Goal: Check status

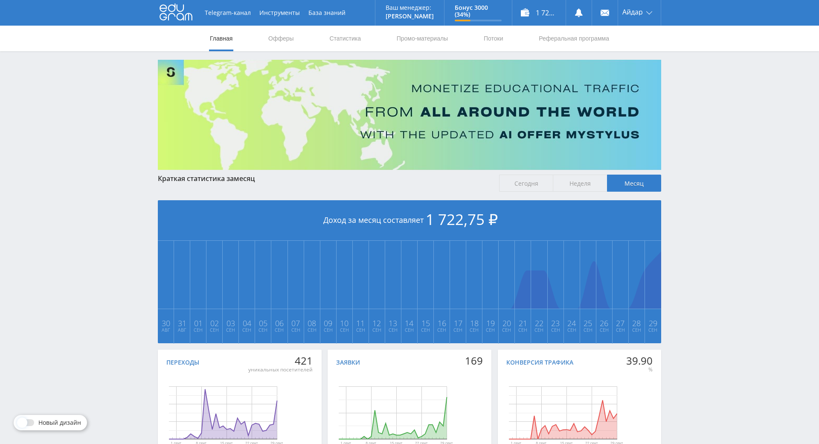
click at [366, 36] on nav "Главная Офферы Статистика Промо-материалы Потоки Реферальная программа" at bounding box center [409, 39] width 401 height 26
click at [358, 36] on link "Статистика" at bounding box center [345, 39] width 33 height 26
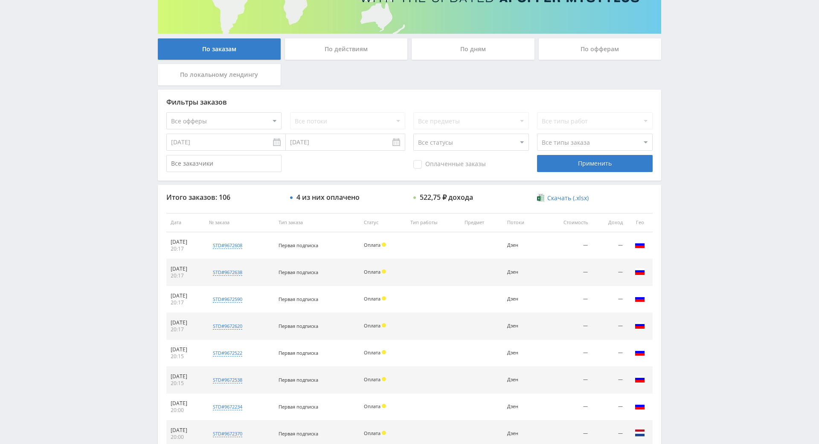
drag, startPoint x: 640, startPoint y: 289, endPoint x: 658, endPoint y: 319, distance: 34.8
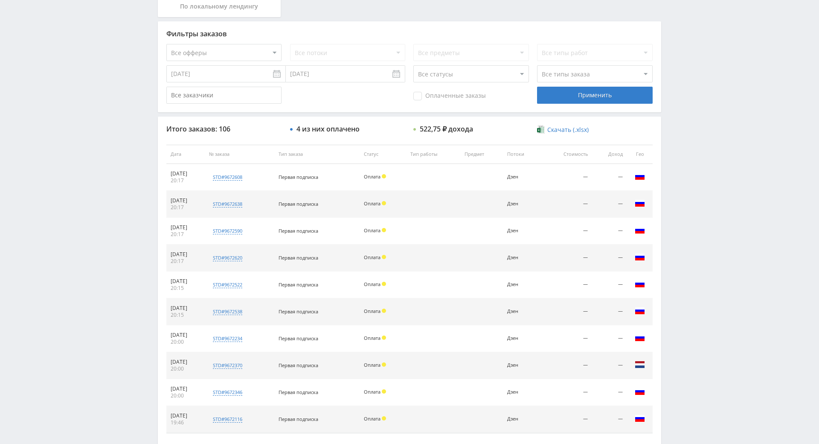
drag, startPoint x: 663, startPoint y: 311, endPoint x: 671, endPoint y: 345, distance: 35.4
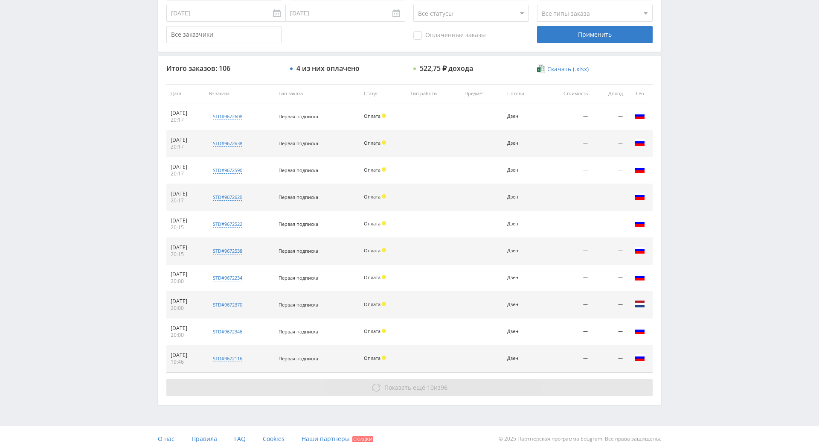
drag, startPoint x: 667, startPoint y: 359, endPoint x: 568, endPoint y: 364, distance: 99.1
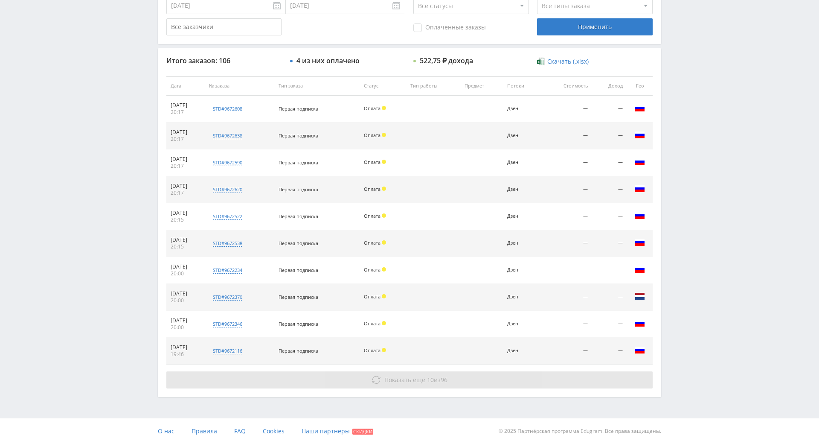
drag, startPoint x: 510, startPoint y: 367, endPoint x: 520, endPoint y: 366, distance: 10.3
click at [510, 371] on button "Показать ещё 10 из 96" at bounding box center [409, 379] width 486 height 17
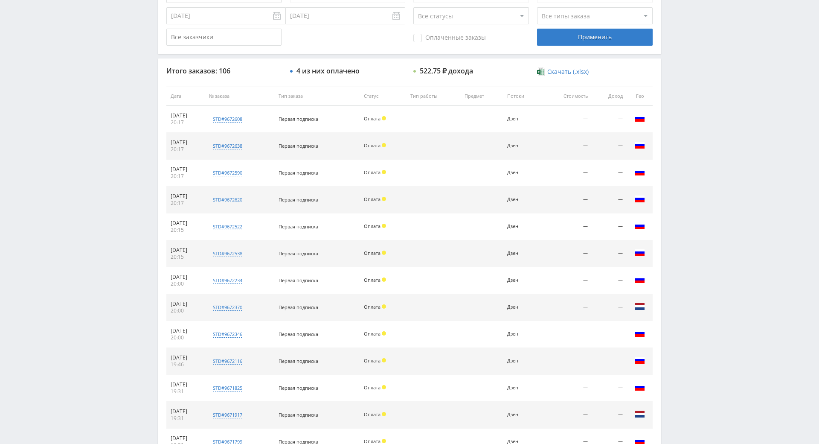
drag, startPoint x: 664, startPoint y: 304, endPoint x: 669, endPoint y: 277, distance: 27.6
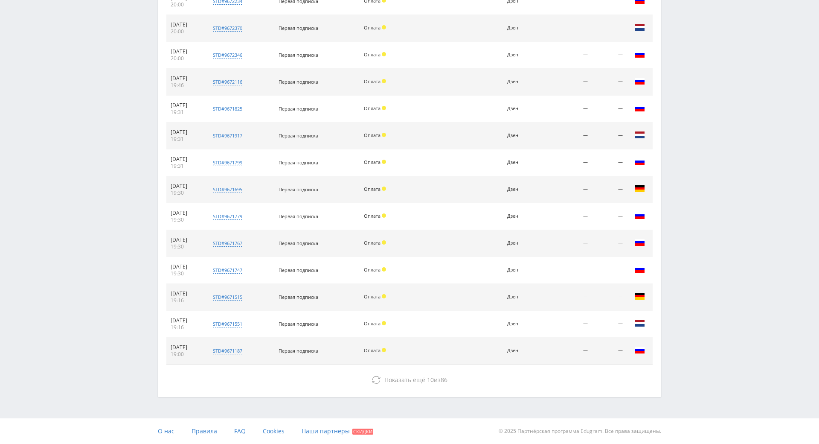
drag, startPoint x: 669, startPoint y: 290, endPoint x: 676, endPoint y: 344, distance: 54.6
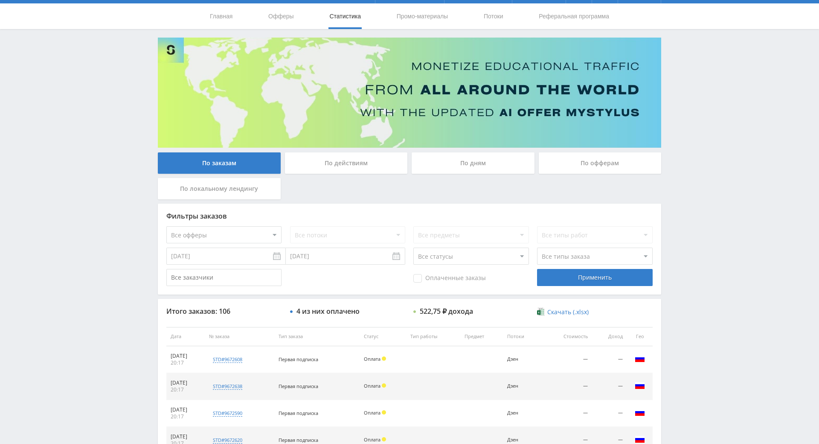
scroll to position [0, 0]
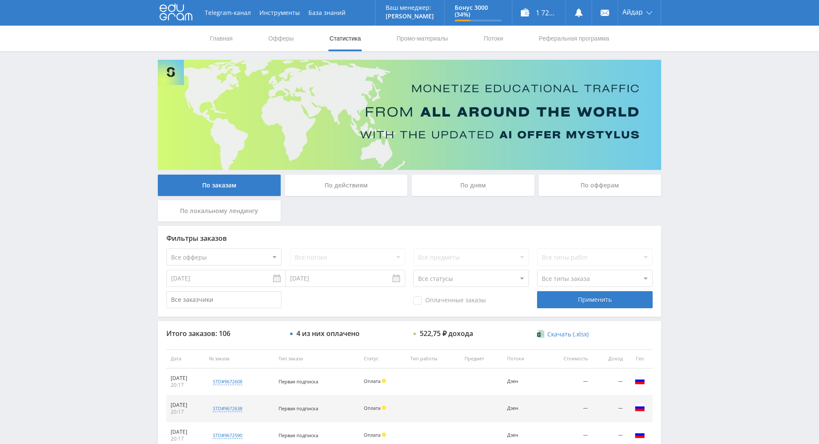
drag, startPoint x: 669, startPoint y: 305, endPoint x: 668, endPoint y: 272, distance: 32.9
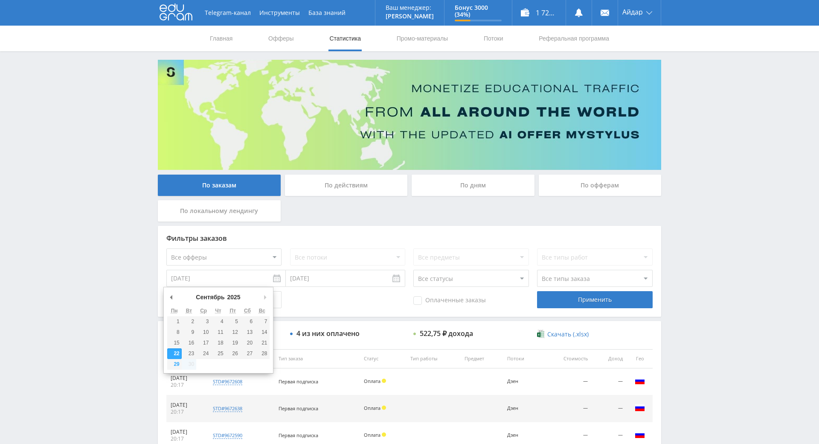
click at [217, 280] on input "[DATE]" at bounding box center [225, 278] width 119 height 17
type input "01.09.2025"
drag, startPoint x: 177, startPoint y: 323, endPoint x: 384, endPoint y: 302, distance: 208.4
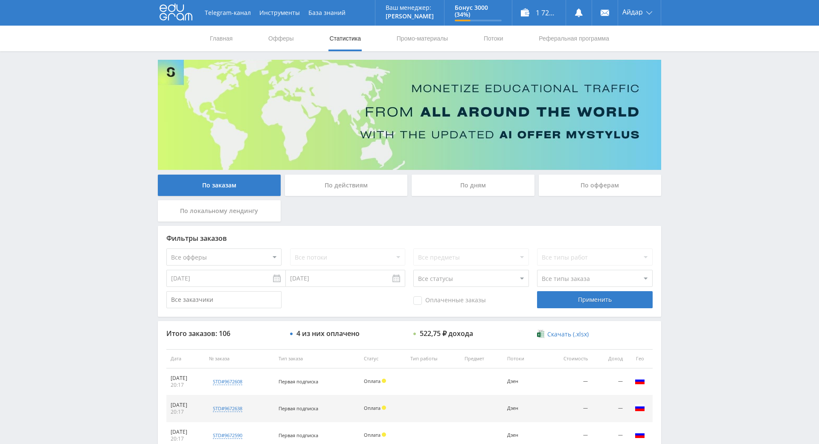
click at [604, 314] on div "Фильтры заказов Все офферы MyStylus MyStylus - Revshare Кэмп Studybay Автор24 S…" at bounding box center [409, 271] width 503 height 91
click at [602, 308] on div "Применить" at bounding box center [594, 299] width 115 height 17
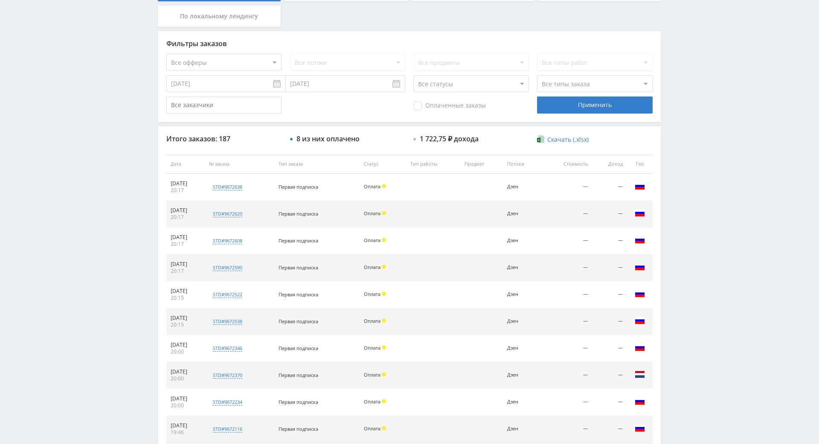
drag, startPoint x: 696, startPoint y: 301, endPoint x: 695, endPoint y: 340, distance: 38.4
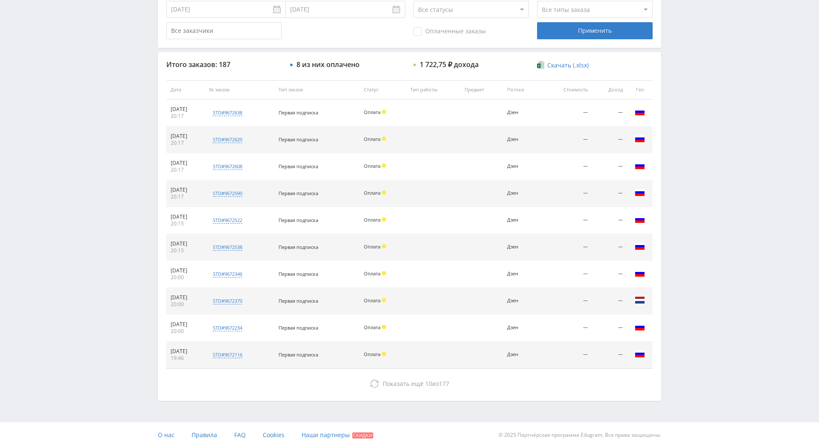
scroll to position [305, 0]
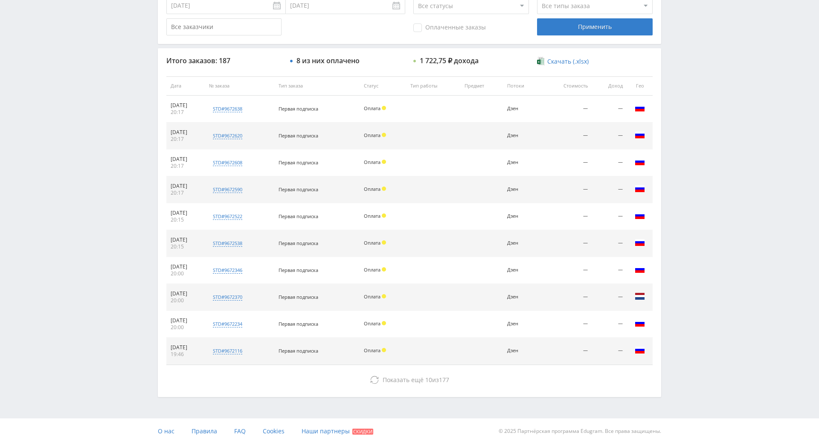
drag, startPoint x: 689, startPoint y: 323, endPoint x: 635, endPoint y: 368, distance: 70.0
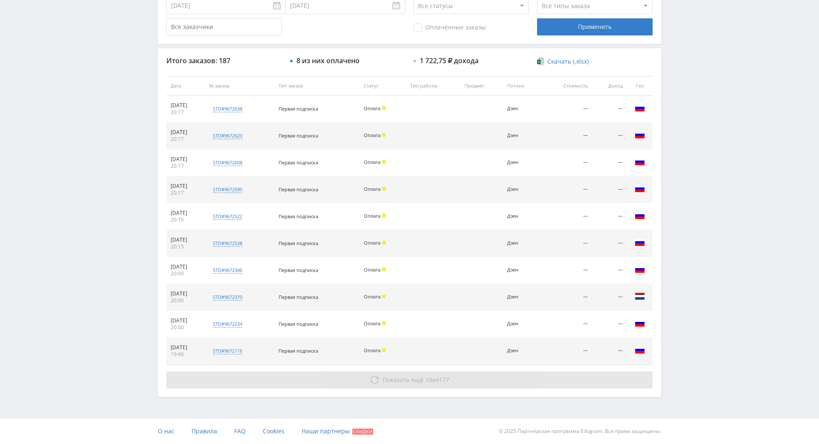
click at [553, 371] on button "Показать ещё 10 из 177" at bounding box center [409, 379] width 486 height 17
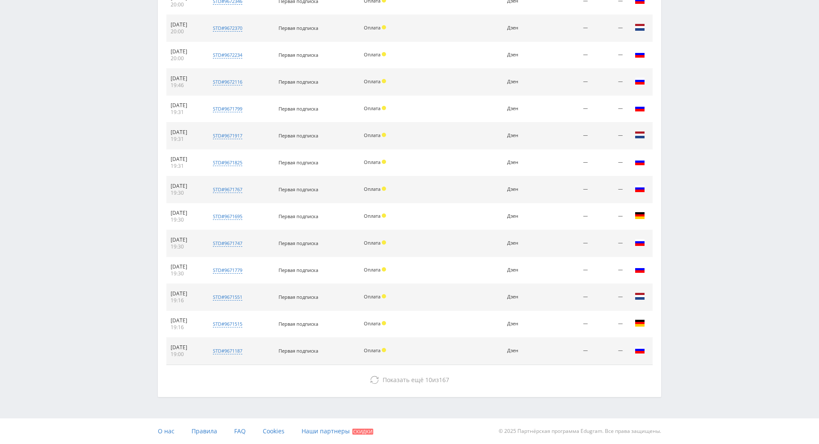
drag, startPoint x: 693, startPoint y: 297, endPoint x: 573, endPoint y: 363, distance: 137.7
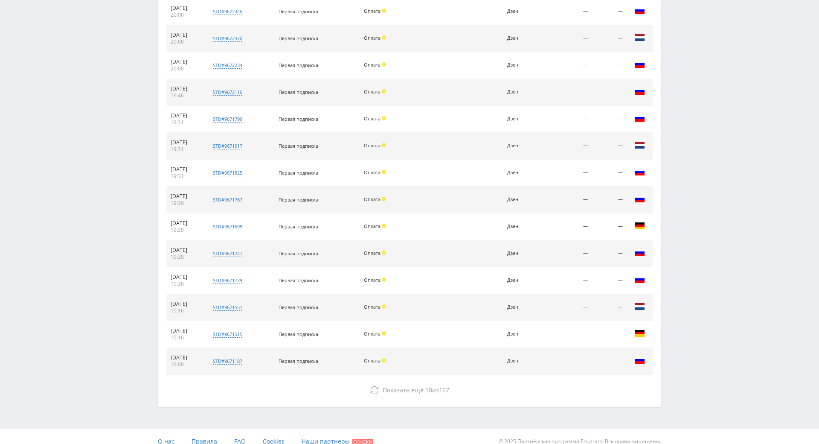
drag, startPoint x: 548, startPoint y: 385, endPoint x: 559, endPoint y: 378, distance: 13.2
click at [548, 385] on button "Показать ещё 10 из 167" at bounding box center [409, 389] width 486 height 17
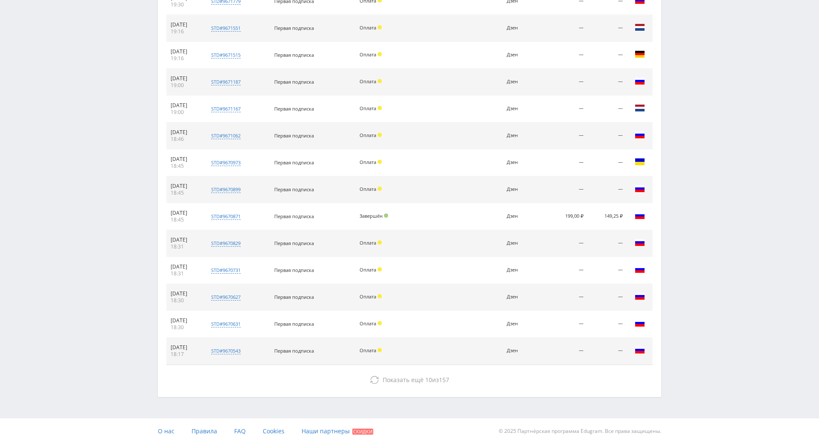
drag, startPoint x: 713, startPoint y: 292, endPoint x: 679, endPoint y: 341, distance: 59.8
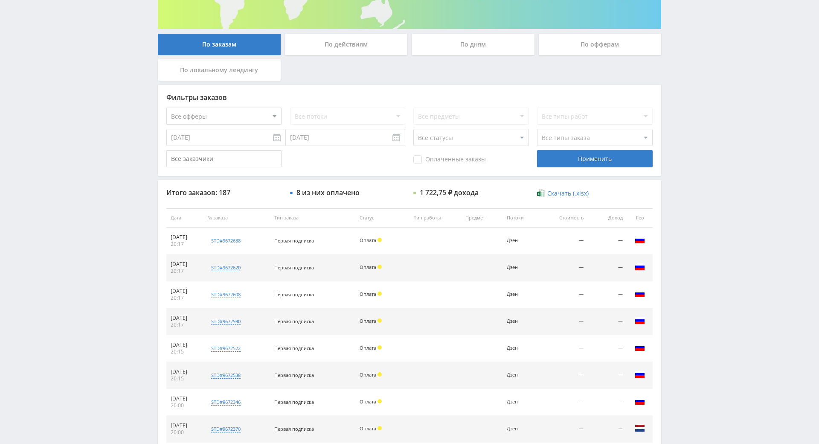
drag, startPoint x: 678, startPoint y: 329, endPoint x: 393, endPoint y: 132, distance: 346.6
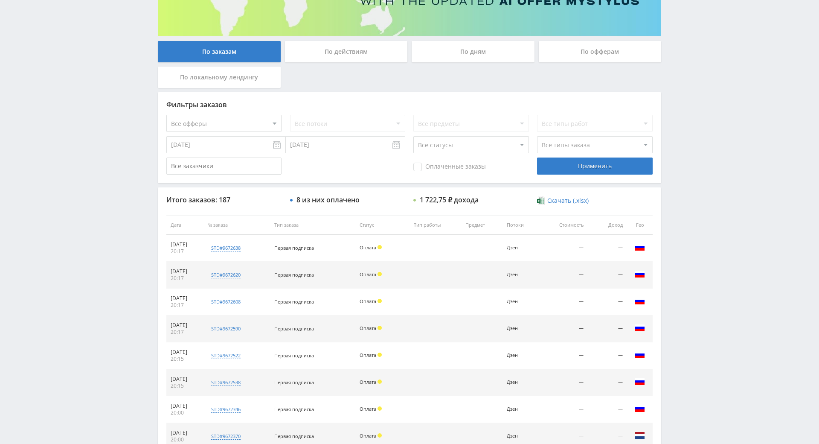
drag, startPoint x: 693, startPoint y: 167, endPoint x: 695, endPoint y: 159, distance: 7.8
drag, startPoint x: 691, startPoint y: 145, endPoint x: 686, endPoint y: 121, distance: 23.8
drag, startPoint x: 681, startPoint y: 106, endPoint x: 663, endPoint y: 101, distance: 19.3
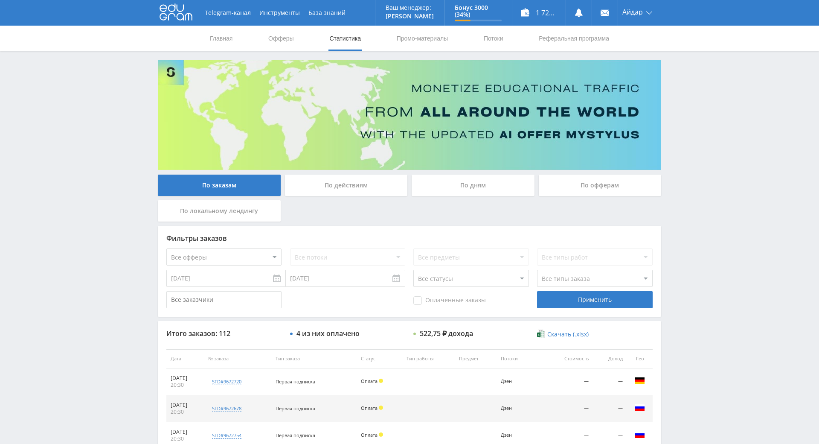
click at [701, 155] on div "Telegram-канал Инструменты База знаний Ваш менеджер: [PERSON_NAME] Online @edug…" at bounding box center [409, 358] width 819 height 716
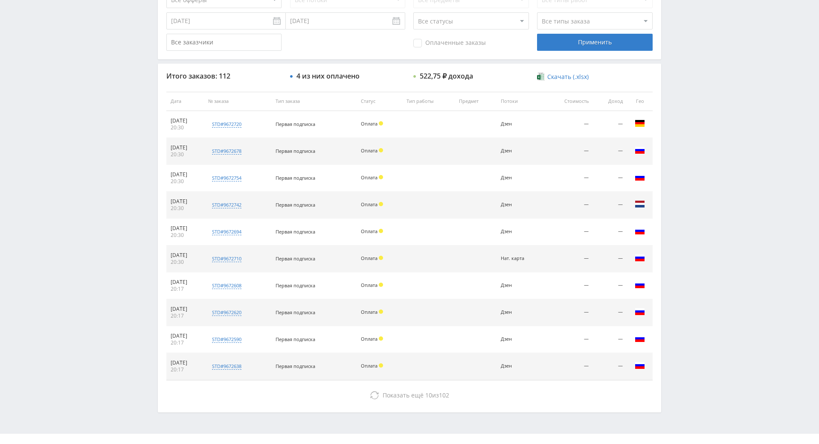
drag, startPoint x: 696, startPoint y: 164, endPoint x: 692, endPoint y: 240, distance: 76.0
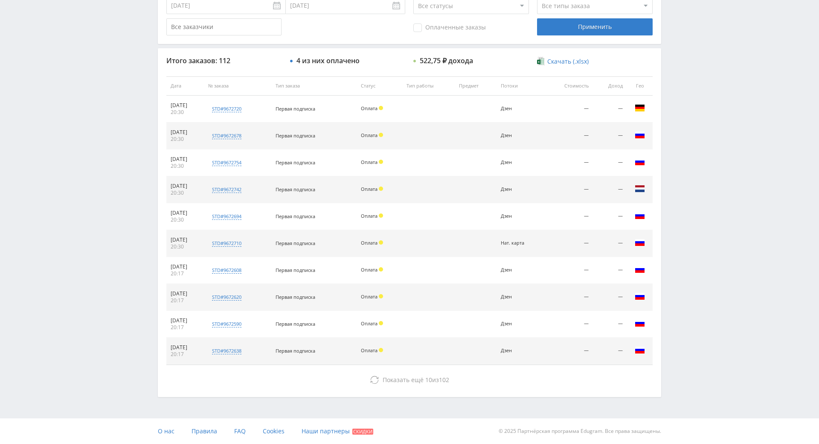
drag, startPoint x: 689, startPoint y: 227, endPoint x: 695, endPoint y: 205, distance: 23.3
click at [695, 205] on div "Telegram-канал Инструменты База знаний Ваш менеджер: [PERSON_NAME] Online @edug…" at bounding box center [409, 85] width 819 height 716
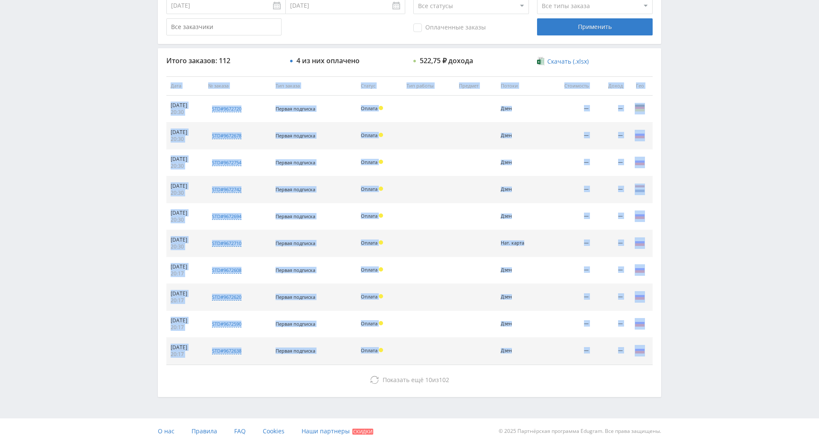
click at [695, 204] on div "Telegram-канал Инструменты База знаний Ваш менеджер: [PERSON_NAME] Online @edug…" at bounding box center [409, 85] width 819 height 716
click at [695, 166] on div "Telegram-канал Инструменты База знаний Ваш менеджер: [PERSON_NAME] Online @edug…" at bounding box center [409, 85] width 819 height 716
drag, startPoint x: 695, startPoint y: 166, endPoint x: 695, endPoint y: 171, distance: 4.7
click at [695, 170] on div "Telegram-канал Инструменты База знаний Ваш менеджер: [PERSON_NAME] Online @edug…" at bounding box center [409, 85] width 819 height 716
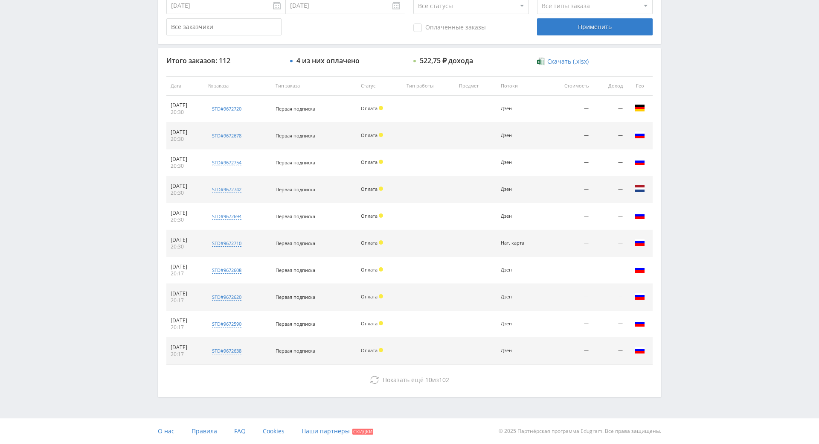
click at [695, 171] on div "Telegram-канал Инструменты База знаний Ваш менеджер: [PERSON_NAME] Online @edug…" at bounding box center [409, 85] width 819 height 716
click at [695, 148] on div "Telegram-канал Инструменты База знаний Ваш менеджер: [PERSON_NAME] Online @edug…" at bounding box center [409, 85] width 819 height 716
click at [694, 127] on div "Telegram-канал Инструменты База знаний Ваш менеджер: [PERSON_NAME] Online @edug…" at bounding box center [409, 85] width 819 height 716
click at [692, 136] on div "Telegram-канал Инструменты База знаний Ваш менеджер: [PERSON_NAME] Online @edug…" at bounding box center [409, 85] width 819 height 716
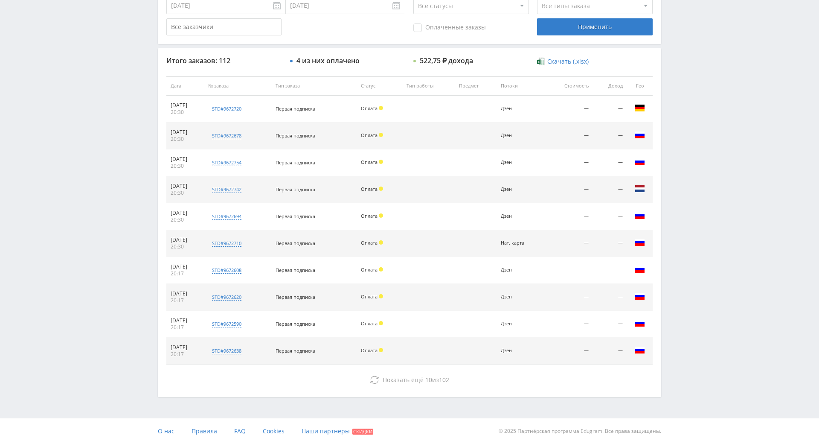
click at [692, 136] on div "Telegram-канал Инструменты База знаний Ваш менеджер: [PERSON_NAME] Online @edug…" at bounding box center [409, 85] width 819 height 716
click at [692, 125] on div "Telegram-канал Инструменты База знаний Ваш менеджер: [PERSON_NAME] Online @edug…" at bounding box center [409, 85] width 819 height 716
drag, startPoint x: 692, startPoint y: 125, endPoint x: 689, endPoint y: 111, distance: 14.8
click at [689, 110] on div "Telegram-канал Инструменты База знаний Ваш менеджер: [PERSON_NAME] Online @edug…" at bounding box center [409, 85] width 819 height 716
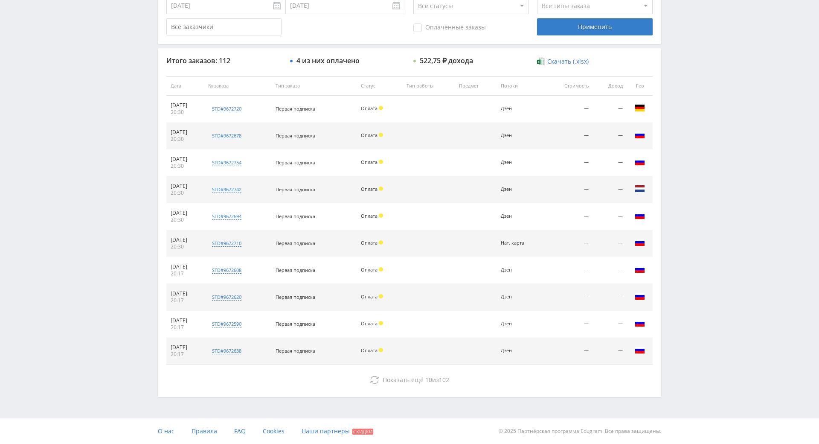
click at [682, 94] on div "Telegram-канал Инструменты База знаний Ваш менеджер: [PERSON_NAME] Online @edug…" at bounding box center [409, 85] width 819 height 716
drag, startPoint x: 710, startPoint y: 168, endPoint x: 690, endPoint y: 142, distance: 32.9
click at [690, 141] on div "Telegram-канал Инструменты База знаний Ваш менеджер: [PERSON_NAME] Online @edug…" at bounding box center [409, 85] width 819 height 716
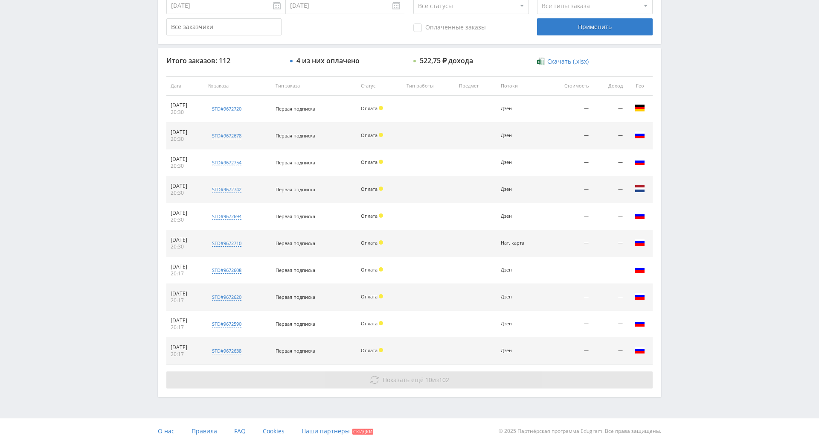
click at [444, 375] on span "102" at bounding box center [444, 379] width 10 height 8
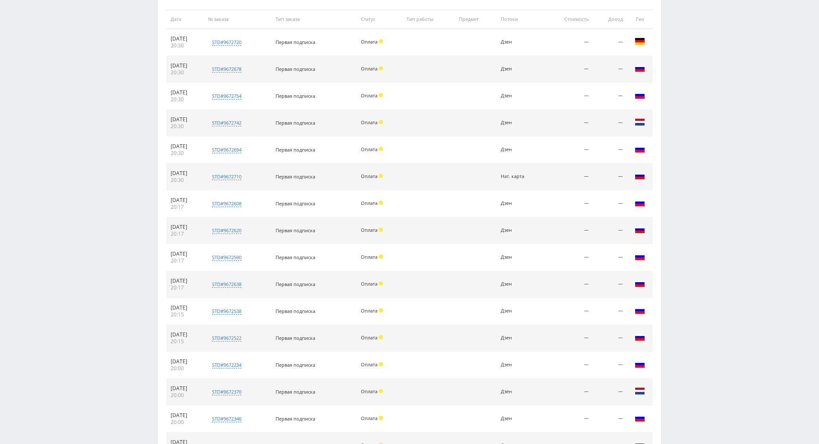
scroll to position [387, 0]
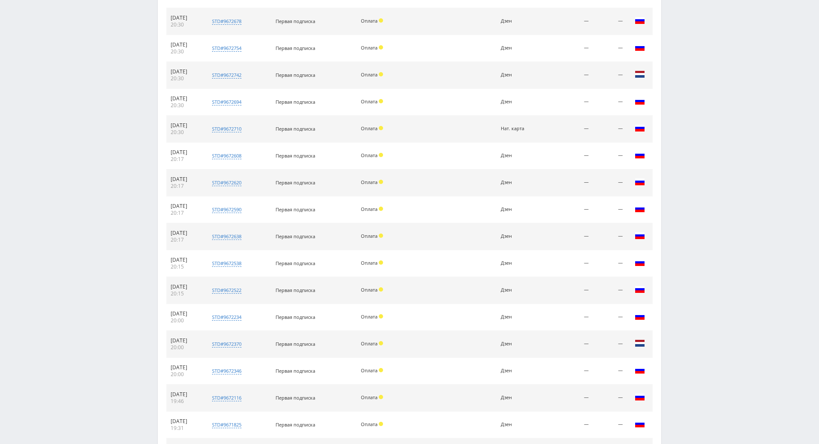
drag, startPoint x: 698, startPoint y: 263, endPoint x: 698, endPoint y: 185, distance: 77.6
click at [698, 185] on div "Telegram-канал Инструменты База знаний Ваш менеджер: [PERSON_NAME] Online @edug…" at bounding box center [409, 105] width 819 height 985
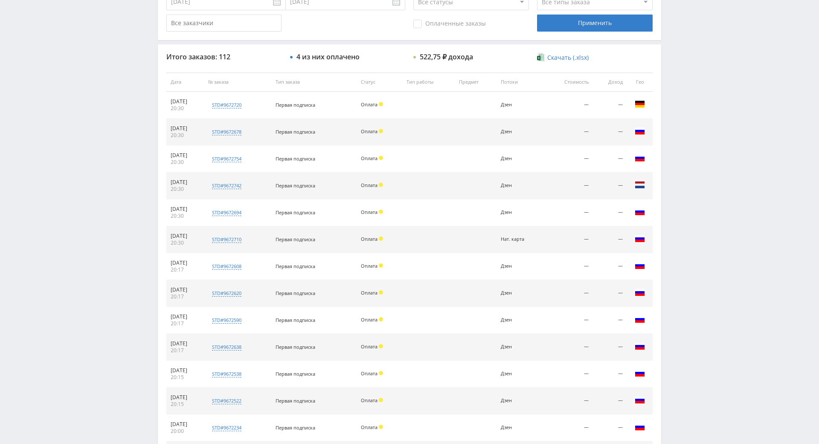
scroll to position [259, 0]
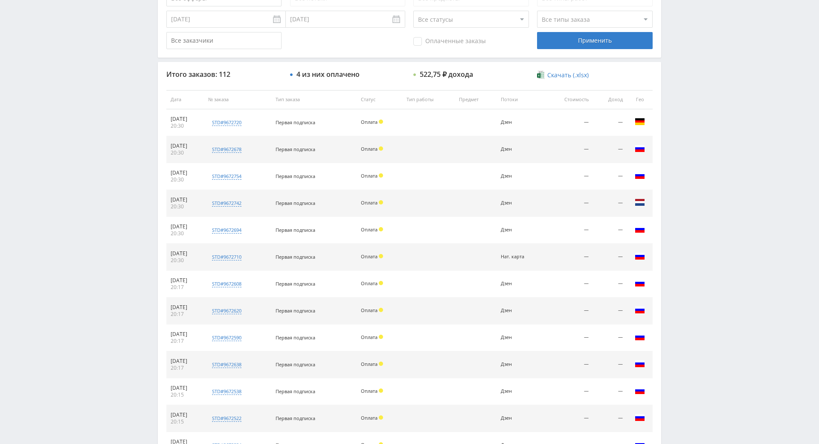
drag, startPoint x: 698, startPoint y: 179, endPoint x: 695, endPoint y: 137, distance: 41.5
click at [695, 137] on div "Telegram-канал Инструменты База знаний Ваш менеджер: [PERSON_NAME] Online @edug…" at bounding box center [409, 233] width 819 height 985
click at [693, 120] on div "Telegram-канал Инструменты База знаний Ваш менеджер: [PERSON_NAME] Online @edug…" at bounding box center [409, 233] width 819 height 985
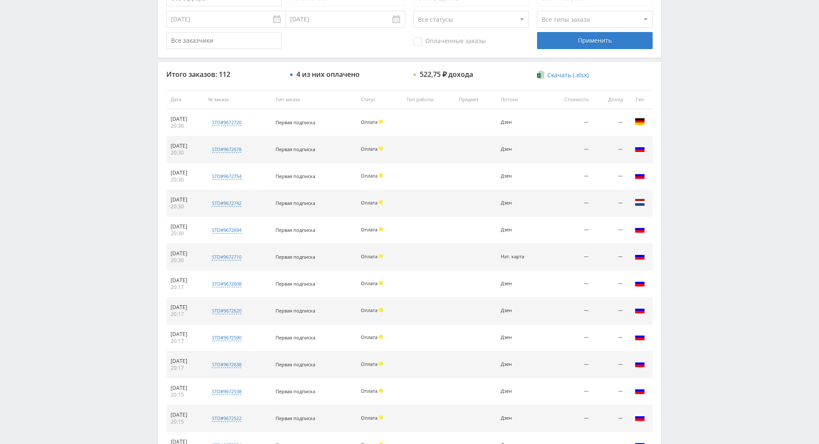
click at [693, 106] on div "Telegram-канал Инструменты База знаний Ваш менеджер: [PERSON_NAME] Online @edug…" at bounding box center [409, 233] width 819 height 985
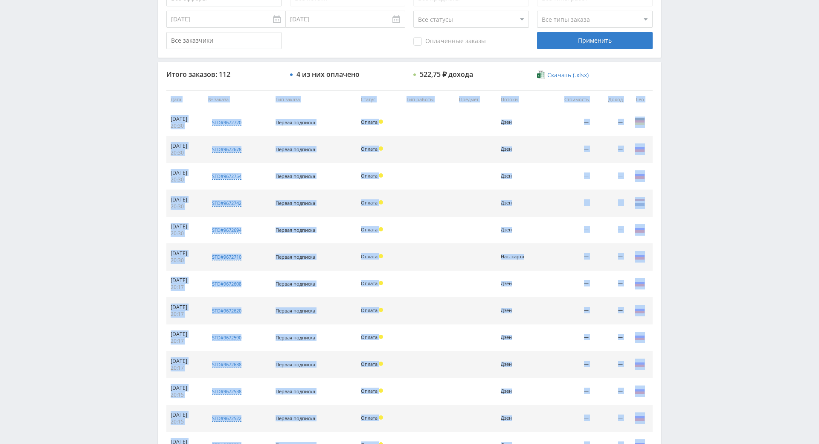
click at [693, 107] on div "Telegram-канал Инструменты База знаний Ваш менеджер: [PERSON_NAME] Online @edug…" at bounding box center [409, 233] width 819 height 985
click at [689, 87] on div "Telegram-канал Инструменты База знаний Ваш менеджер: [PERSON_NAME] Online @edug…" at bounding box center [409, 233] width 819 height 985
click at [689, 88] on div "Telegram-канал Инструменты База знаний Ваш менеджер: [PERSON_NAME] Online @edug…" at bounding box center [409, 233] width 819 height 985
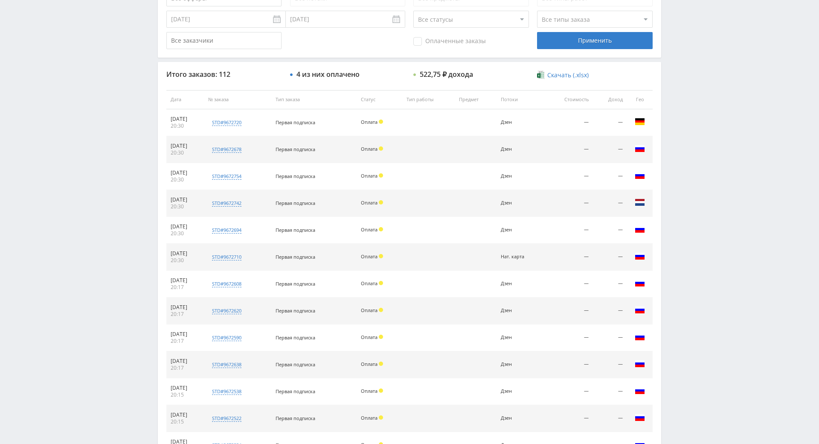
click at [687, 81] on div "Telegram-канал Инструменты База знаний Ваш менеджер: [PERSON_NAME] Online @edug…" at bounding box center [409, 233] width 819 height 985
click at [686, 84] on div "Telegram-канал Инструменты База знаний Ваш менеджер: [PERSON_NAME] Online @edug…" at bounding box center [409, 233] width 819 height 985
drag, startPoint x: 686, startPoint y: 84, endPoint x: 684, endPoint y: 79, distance: 5.7
click at [682, 70] on div "Telegram-канал Инструменты База знаний Ваш менеджер: [PERSON_NAME] Online @edug…" at bounding box center [409, 233] width 819 height 985
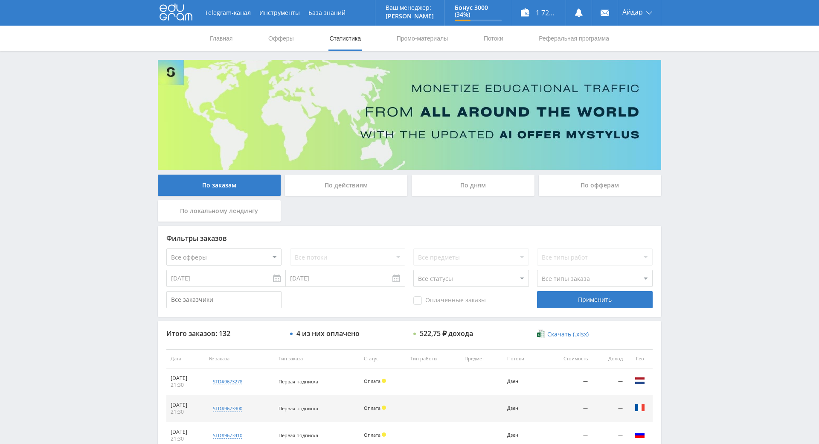
scroll to position [281, 0]
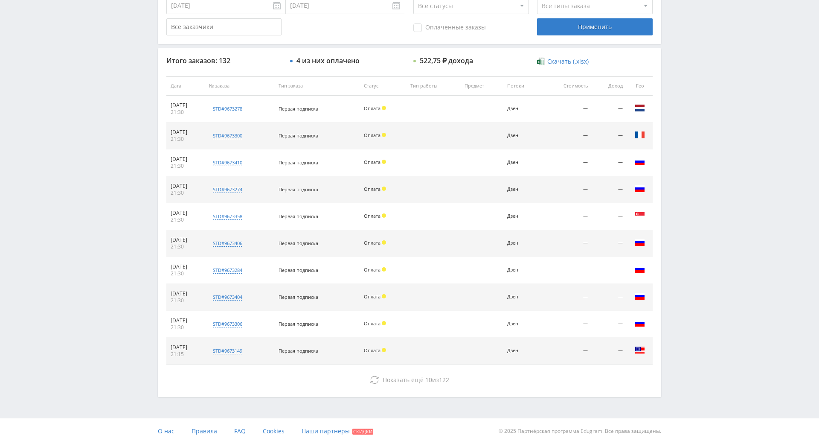
drag, startPoint x: 681, startPoint y: 225, endPoint x: 694, endPoint y: 162, distance: 64.9
click at [694, 159] on div "Telegram-канал Инструменты База знаний Ваш менеджер: [PERSON_NAME] Alex Online …" at bounding box center [409, 85] width 819 height 716
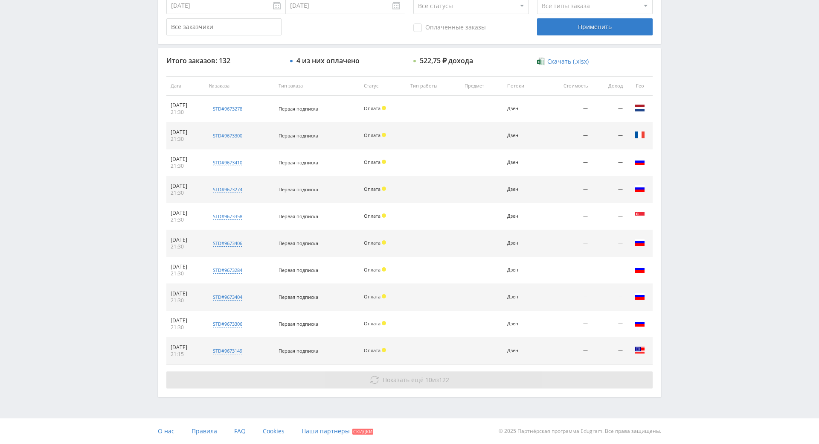
click at [499, 377] on button "Показать ещё 10 из 122" at bounding box center [409, 379] width 486 height 17
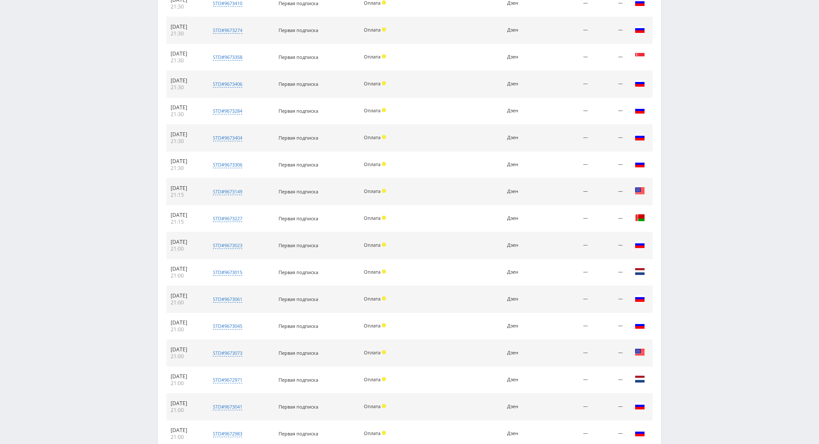
drag, startPoint x: 705, startPoint y: 270, endPoint x: 716, endPoint y: 337, distance: 67.4
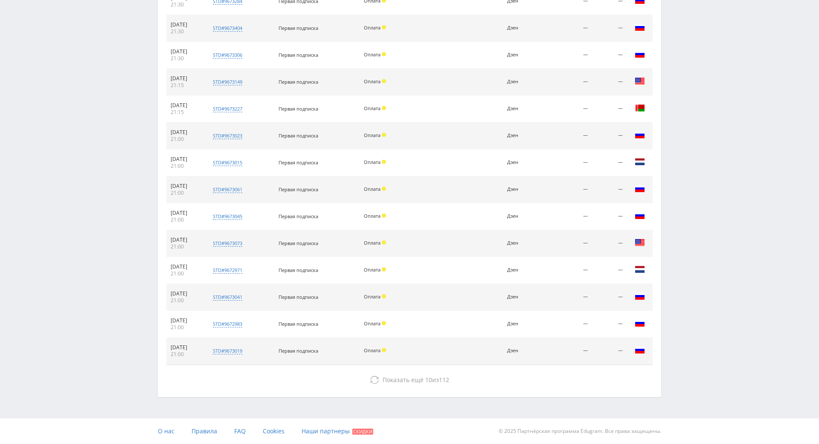
drag, startPoint x: 709, startPoint y: 248, endPoint x: 710, endPoint y: 242, distance: 6.0
drag, startPoint x: 700, startPoint y: 140, endPoint x: 698, endPoint y: 146, distance: 6.6
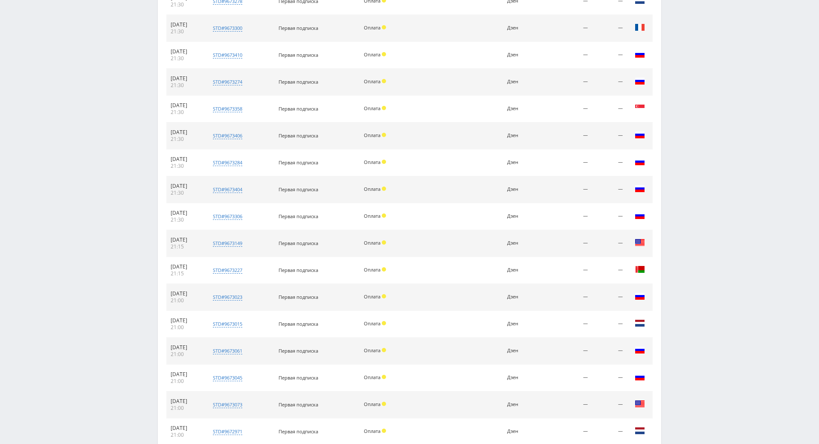
drag, startPoint x: 698, startPoint y: 150, endPoint x: 695, endPoint y: 107, distance: 43.2
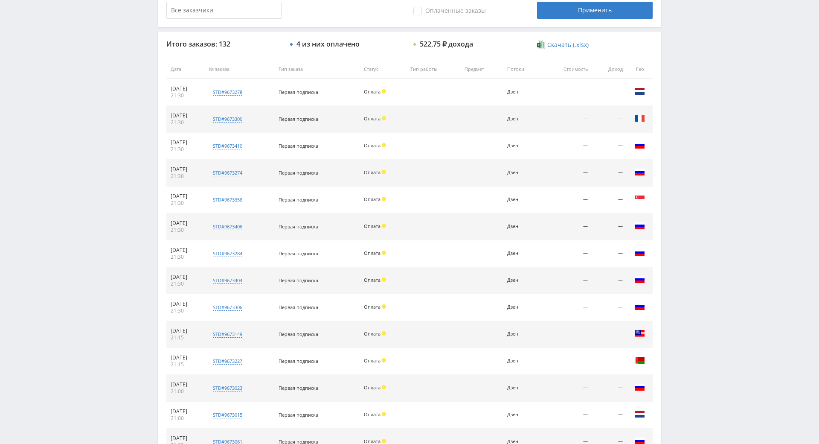
drag, startPoint x: 713, startPoint y: 172, endPoint x: 705, endPoint y: 110, distance: 62.8
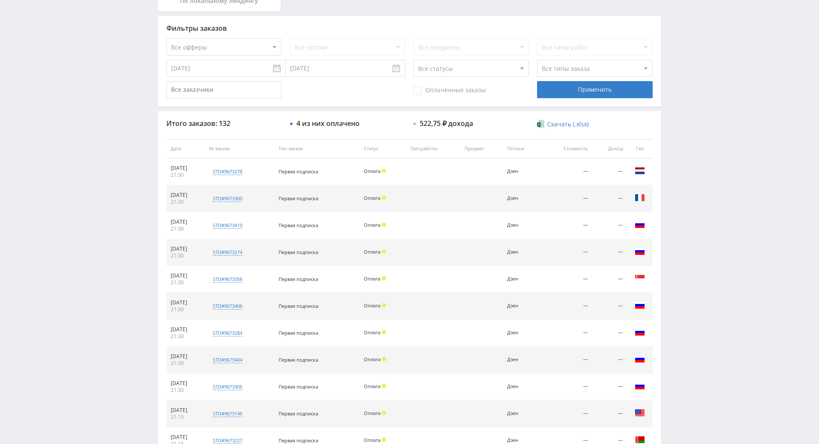
click at [705, 110] on div "Telegram-канал Инструменты База знаний Ваш менеджер: [PERSON_NAME] Online @edug…" at bounding box center [409, 282] width 819 height 985
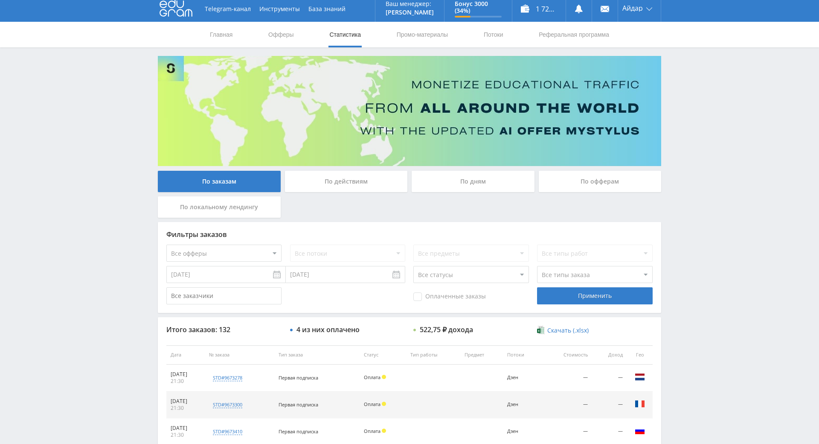
scroll to position [0, 0]
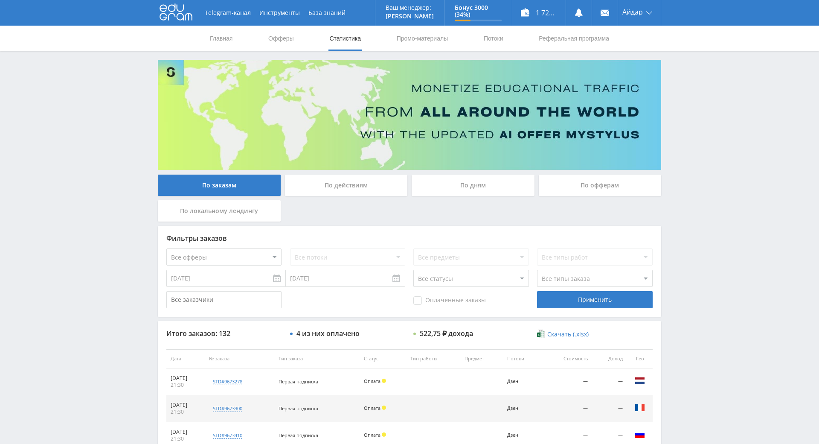
click at [177, 18] on icon at bounding box center [176, 11] width 33 height 17
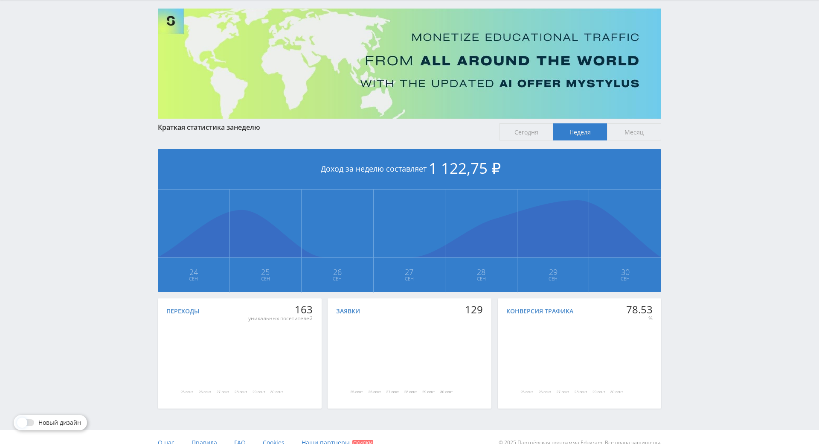
scroll to position [95, 0]
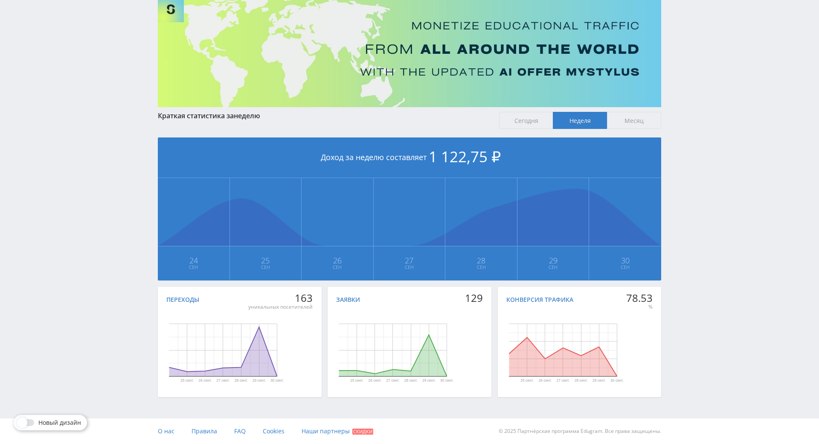
drag, startPoint x: 709, startPoint y: 202, endPoint x: 714, endPoint y: 269, distance: 67.1
click at [716, 169] on div "Telegram-канал Инструменты База знаний Ваш менеджер: [PERSON_NAME] Online @edug…" at bounding box center [409, 190] width 819 height 506
drag, startPoint x: 716, startPoint y: 169, endPoint x: 716, endPoint y: 131, distance: 38.0
click at [716, 131] on div "Telegram-канал Инструменты База знаний Ваш менеджер: [PERSON_NAME] Online @edug…" at bounding box center [409, 190] width 819 height 506
drag, startPoint x: 708, startPoint y: 218, endPoint x: 711, endPoint y: 192, distance: 27.0
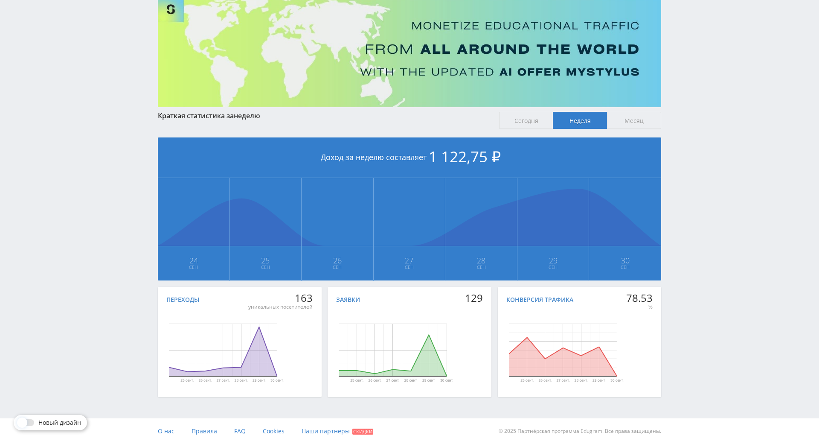
click at [711, 184] on div "Telegram-канал Инструменты База знаний Ваш менеджер: [PERSON_NAME] Online @edug…" at bounding box center [409, 190] width 819 height 506
click at [532, 112] on span "Сегодня" at bounding box center [526, 120] width 54 height 17
click at [0, 0] on input "Сегодня" at bounding box center [0, 0] width 0 height 0
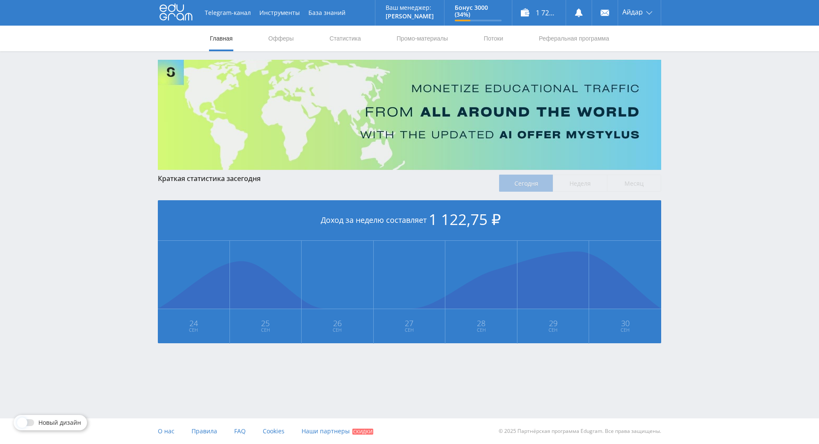
scroll to position [0, 0]
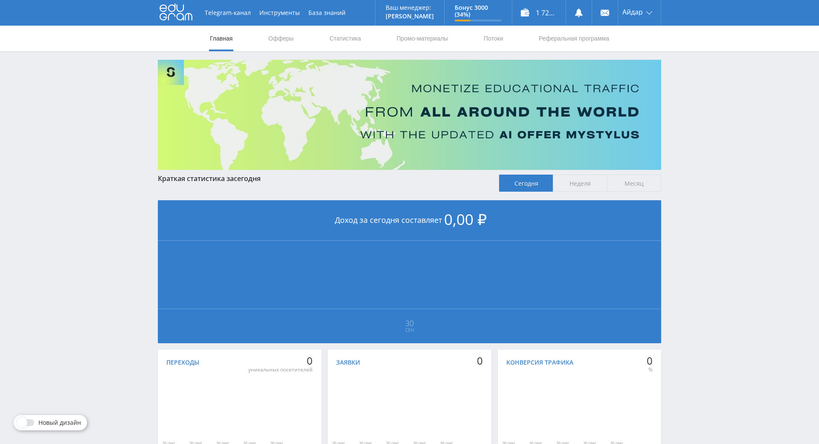
click at [637, 183] on span "Месяц" at bounding box center [634, 182] width 54 height 17
click at [0, 0] on input "Месяц" at bounding box center [0, 0] width 0 height 0
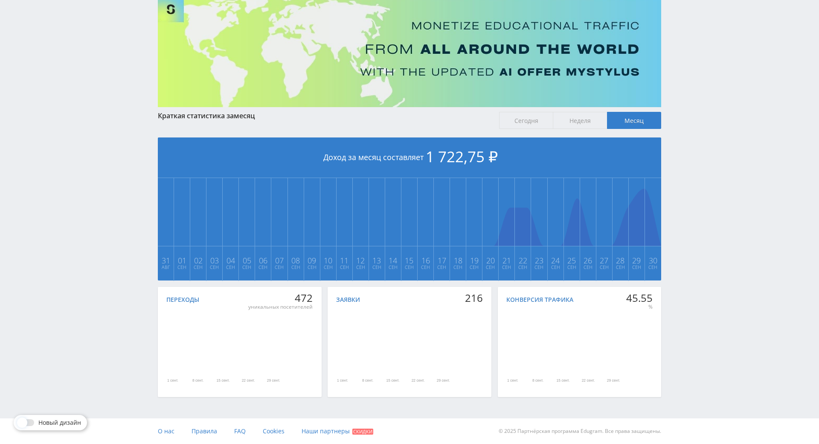
scroll to position [95, 0]
drag, startPoint x: 726, startPoint y: 260, endPoint x: 729, endPoint y: 283, distance: 22.8
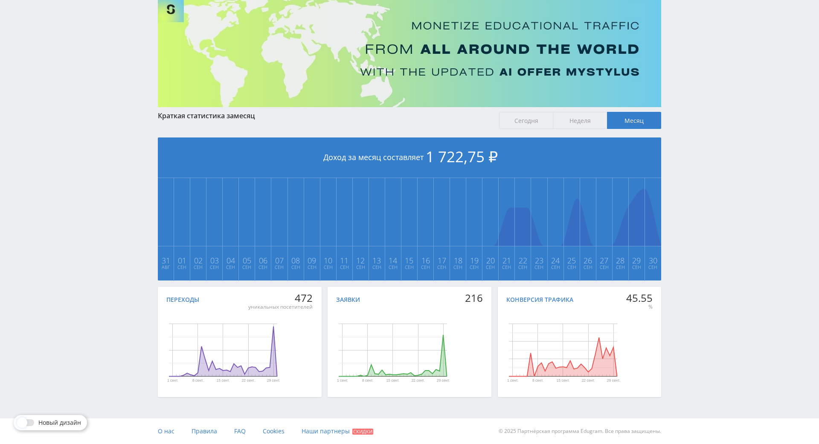
drag, startPoint x: 717, startPoint y: 241, endPoint x: 715, endPoint y: 203, distance: 38.0
click at [715, 203] on div "Telegram-канал Инструменты База знаний Ваш менеджер: [PERSON_NAME] Online @edug…" at bounding box center [409, 190] width 819 height 506
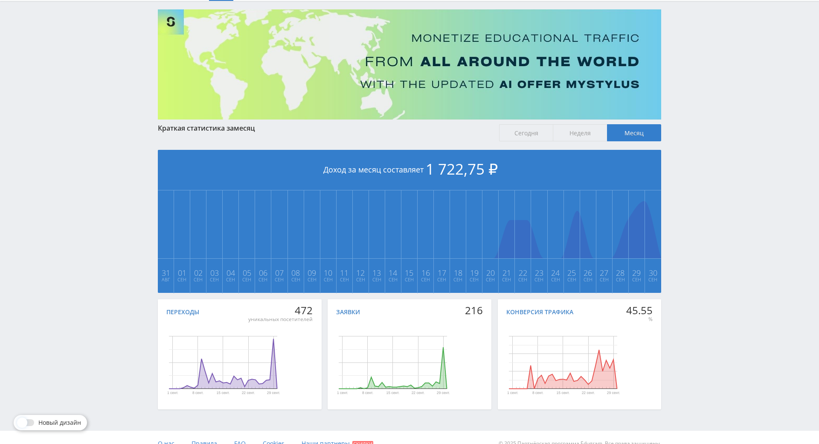
scroll to position [0, 0]
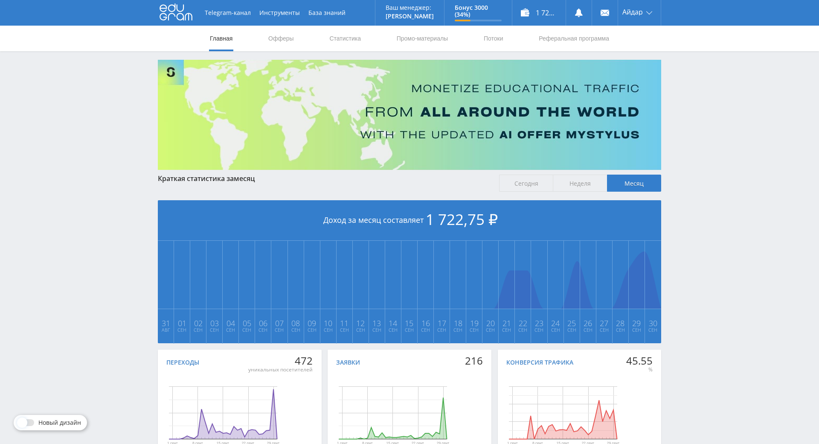
drag, startPoint x: 701, startPoint y: 198, endPoint x: 686, endPoint y: 119, distance: 80.4
click at [341, 35] on link "Статистика" at bounding box center [345, 39] width 33 height 26
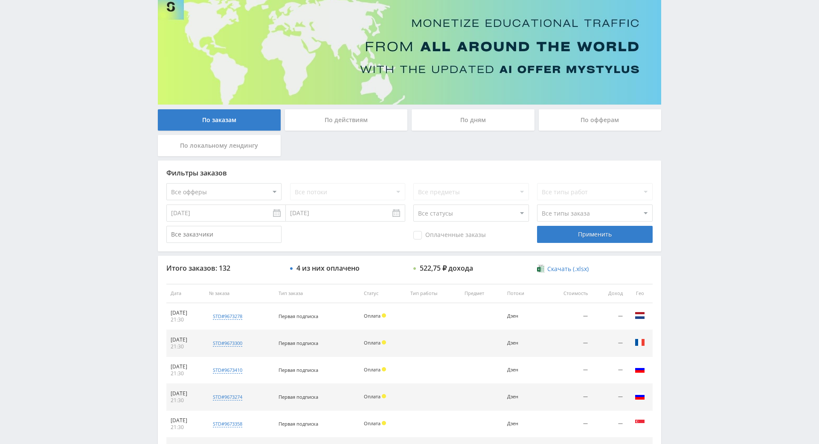
scroll to position [305, 0]
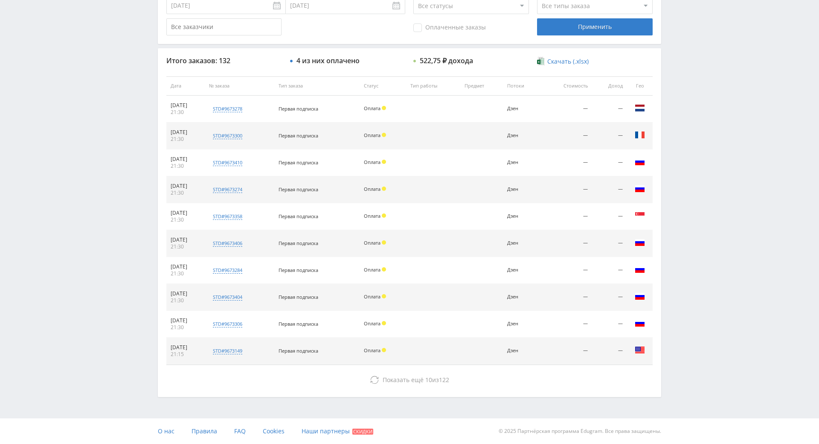
drag, startPoint x: 708, startPoint y: 200, endPoint x: 714, endPoint y: 238, distance: 38.4
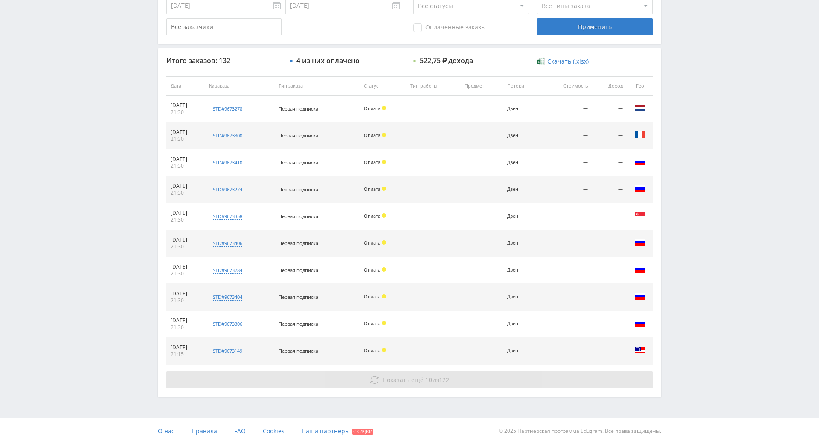
click at [459, 371] on button "Показать ещё 10 из 122" at bounding box center [409, 379] width 486 height 17
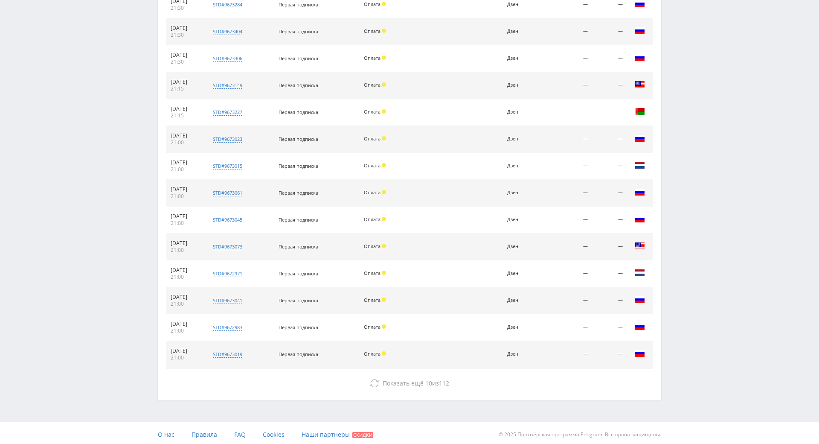
scroll to position [574, 0]
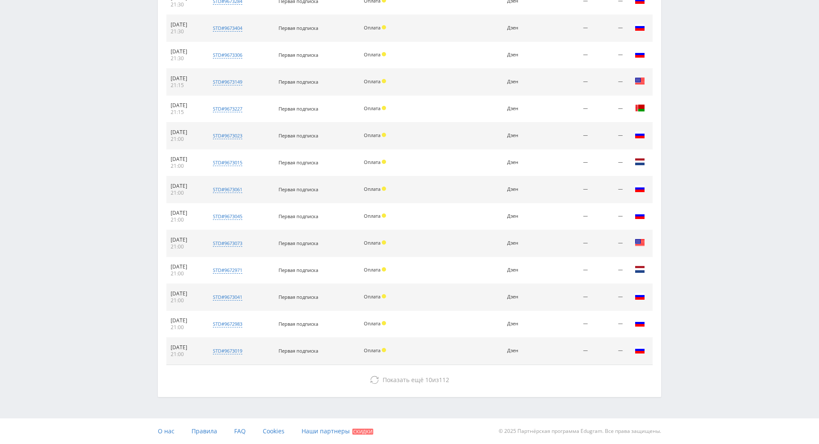
drag, startPoint x: 486, startPoint y: 216, endPoint x: 497, endPoint y: 277, distance: 62.4
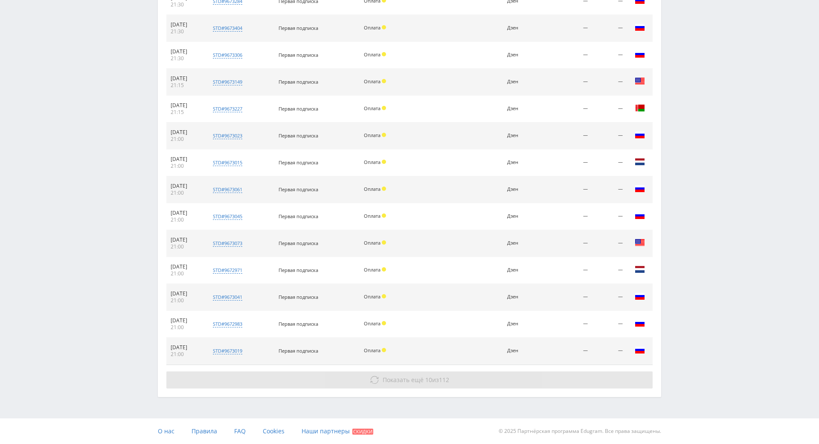
click at [463, 371] on button "Показать ещё 10 из 112" at bounding box center [409, 379] width 486 height 17
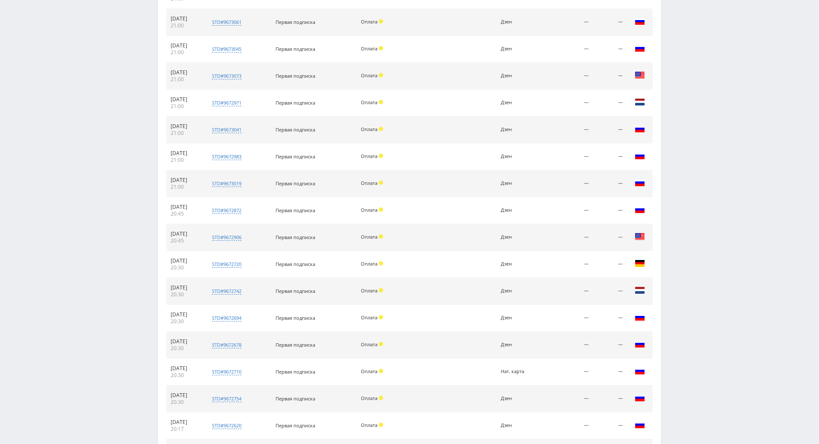
scroll to position [843, 0]
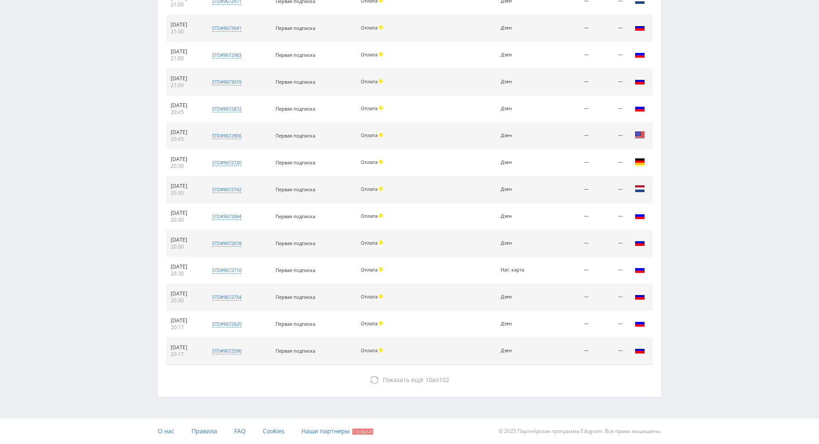
drag, startPoint x: 465, startPoint y: 216, endPoint x: 469, endPoint y: 296, distance: 79.9
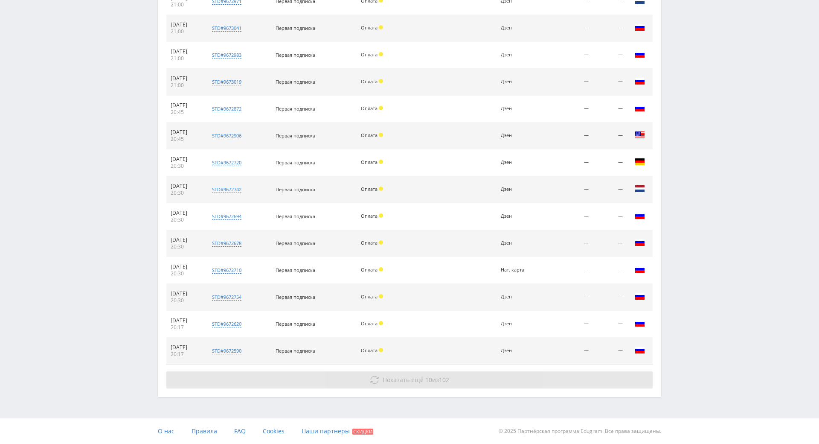
click at [425, 375] on span "10" at bounding box center [428, 379] width 7 height 8
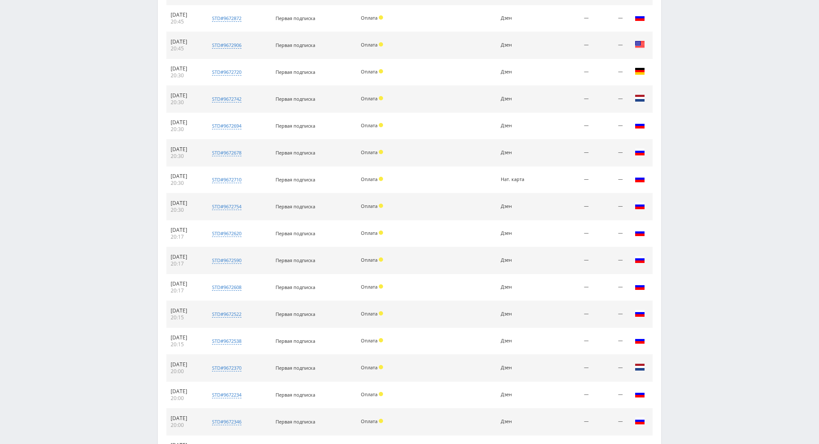
scroll to position [1085, 0]
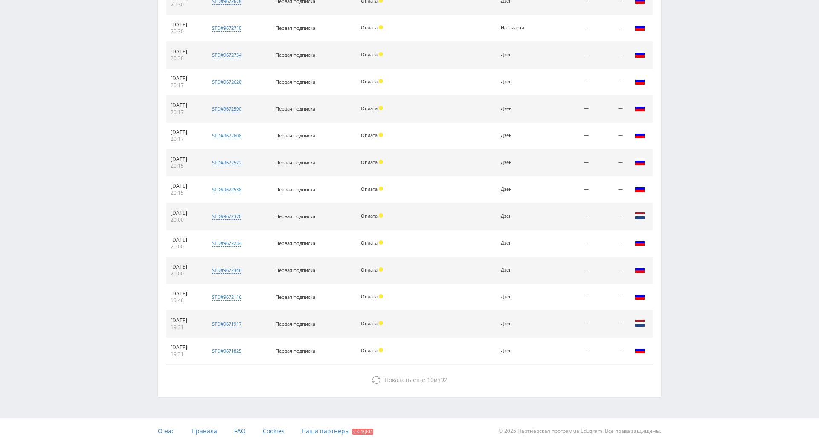
drag, startPoint x: 440, startPoint y: 276, endPoint x: 446, endPoint y: 281, distance: 7.8
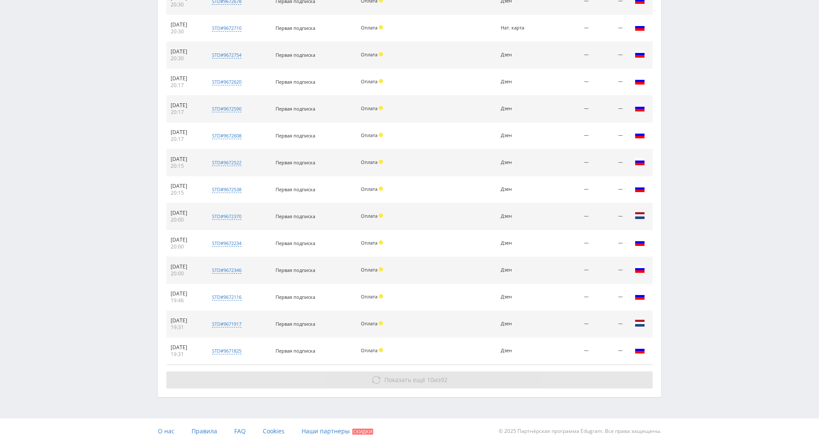
click at [430, 371] on button "Показать ещё 10 из 92" at bounding box center [409, 379] width 486 height 17
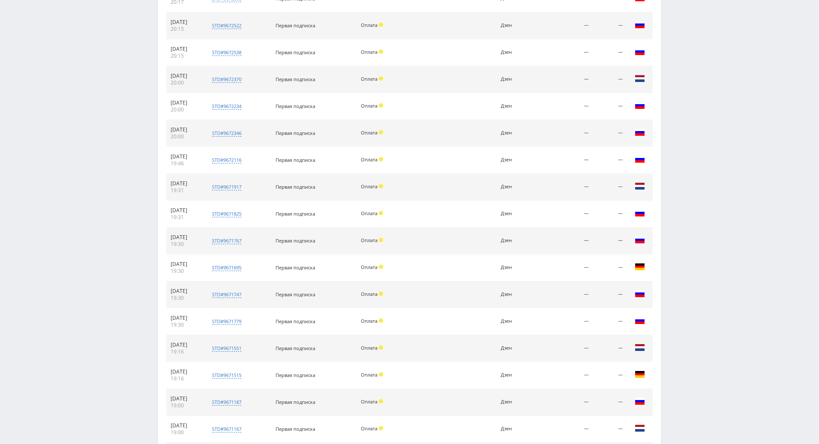
scroll to position [1326, 0]
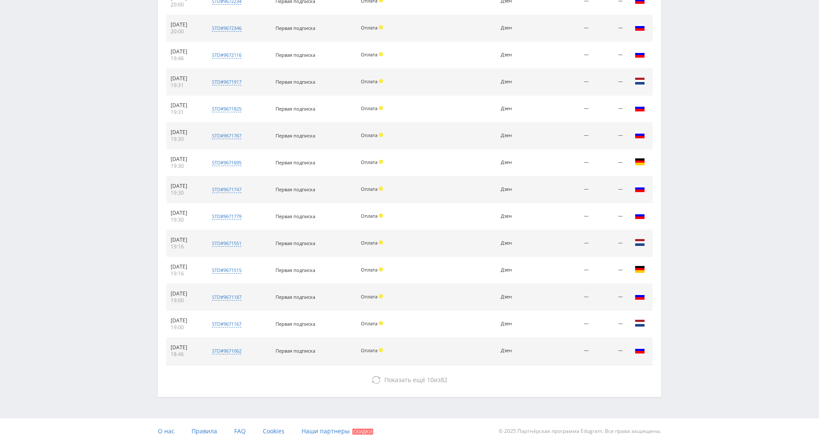
drag, startPoint x: 449, startPoint y: 230, endPoint x: 465, endPoint y: 308, distance: 80.5
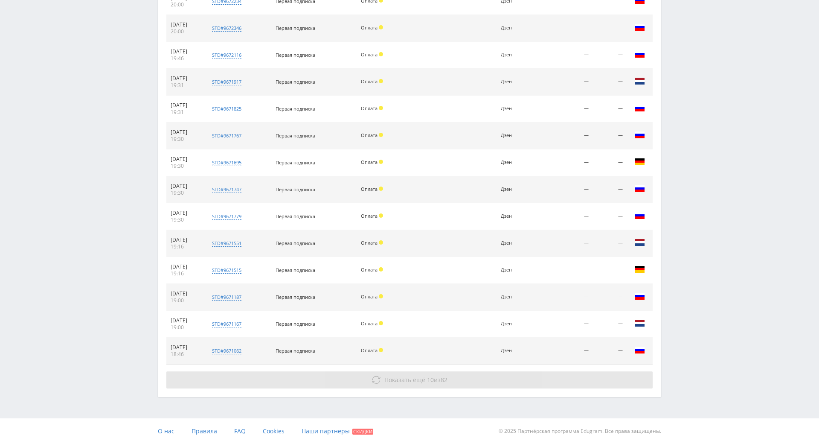
click at [445, 375] on span "82" at bounding box center [444, 379] width 7 height 8
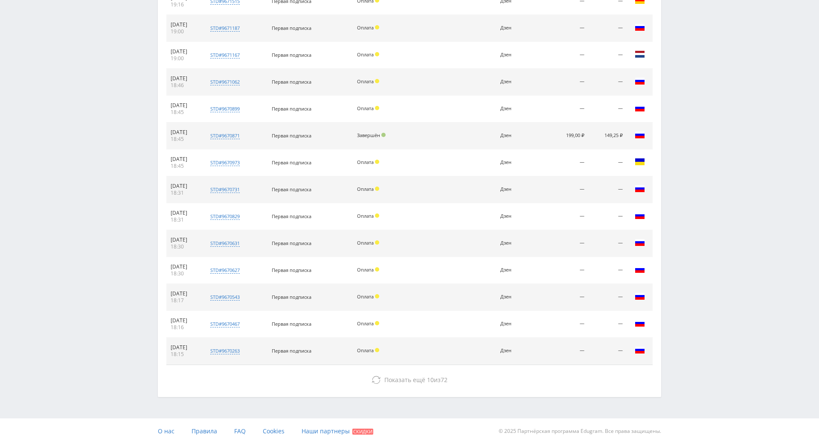
drag, startPoint x: 461, startPoint y: 296, endPoint x: 472, endPoint y: 312, distance: 19.4
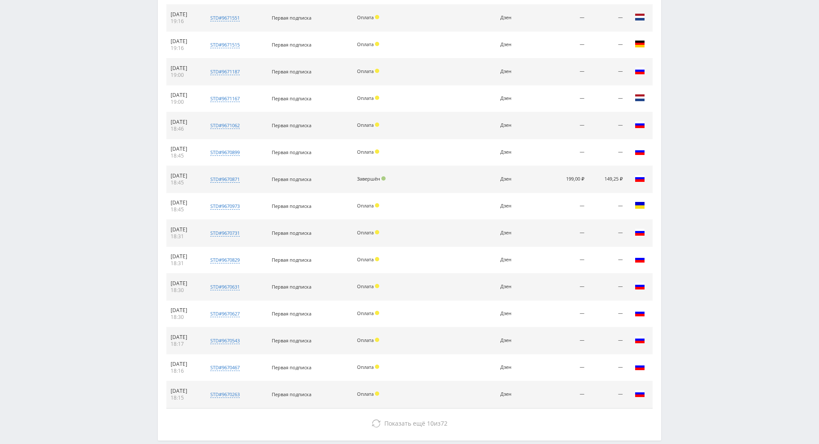
scroll to position [1544, 0]
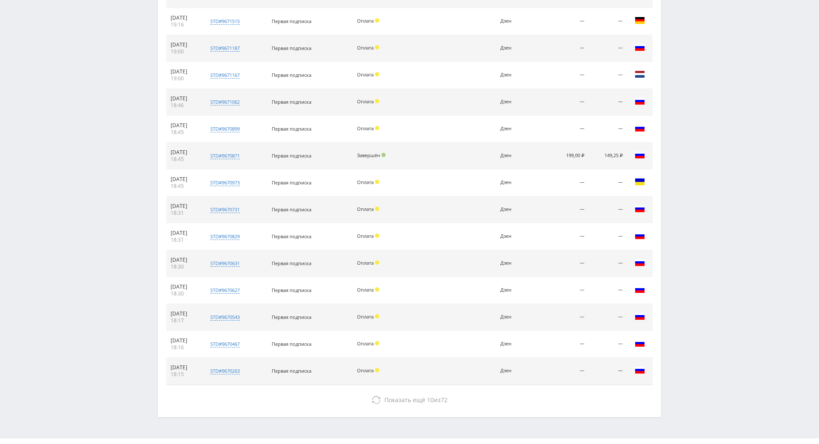
drag, startPoint x: 461, startPoint y: 268, endPoint x: 460, endPoint y: 291, distance: 22.2
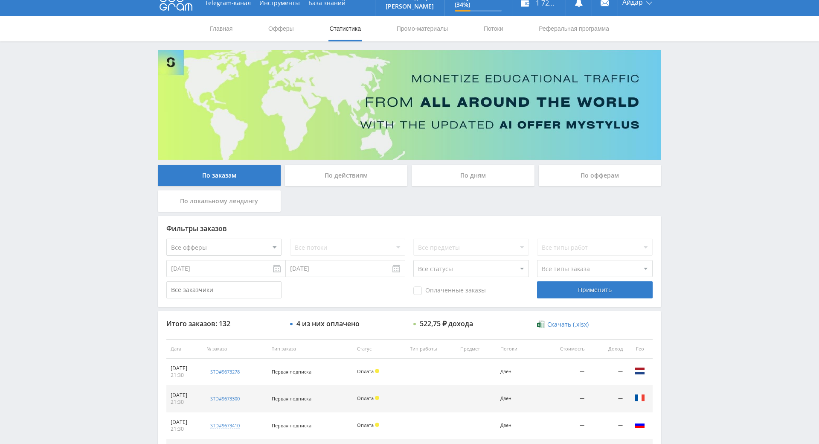
scroll to position [0, 0]
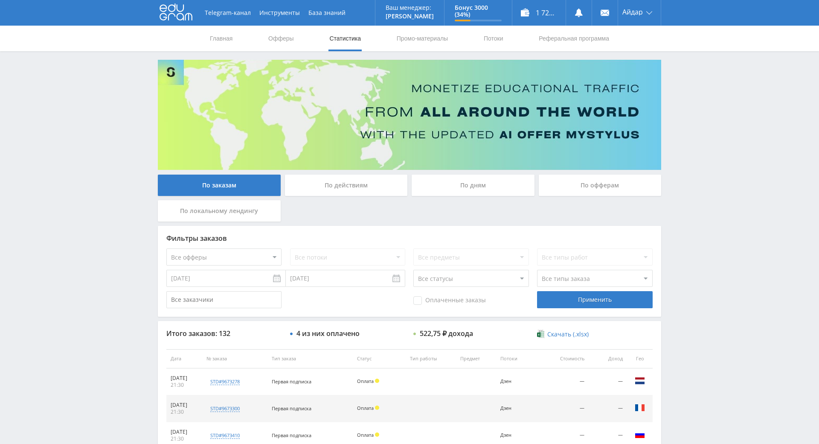
drag, startPoint x: 669, startPoint y: 215, endPoint x: 688, endPoint y: 131, distance: 85.7
drag, startPoint x: 692, startPoint y: 131, endPoint x: 692, endPoint y: 124, distance: 7.3
drag, startPoint x: 686, startPoint y: 102, endPoint x: 686, endPoint y: 98, distance: 4.3
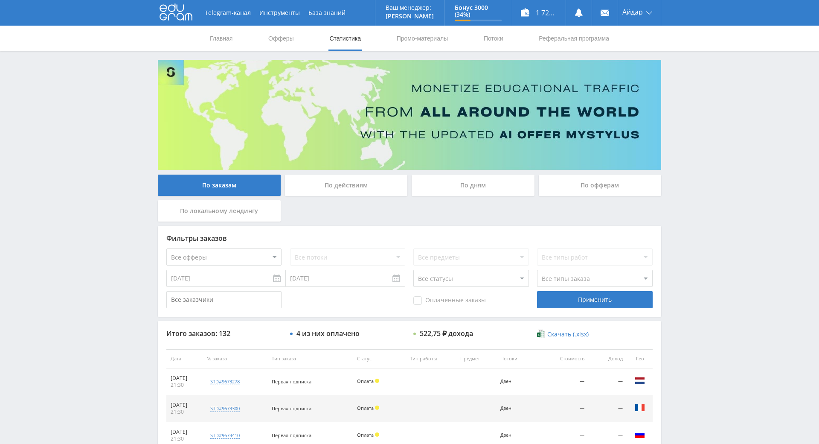
drag, startPoint x: 672, startPoint y: 215, endPoint x: 671, endPoint y: 170, distance: 45.7
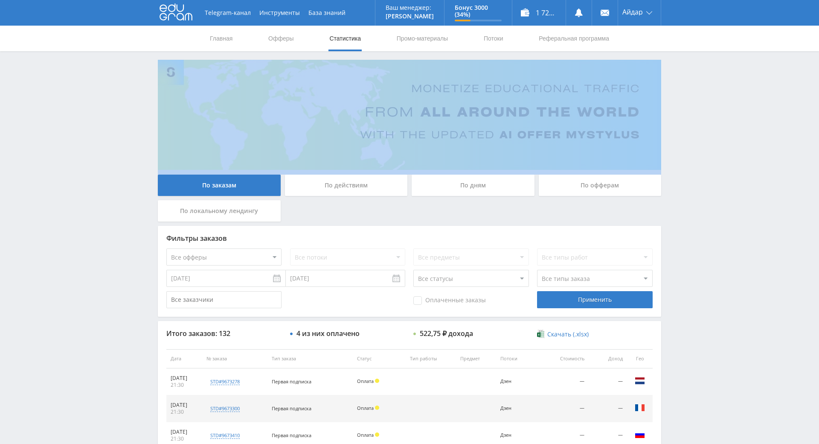
drag, startPoint x: 669, startPoint y: 133, endPoint x: 671, endPoint y: 117, distance: 15.4
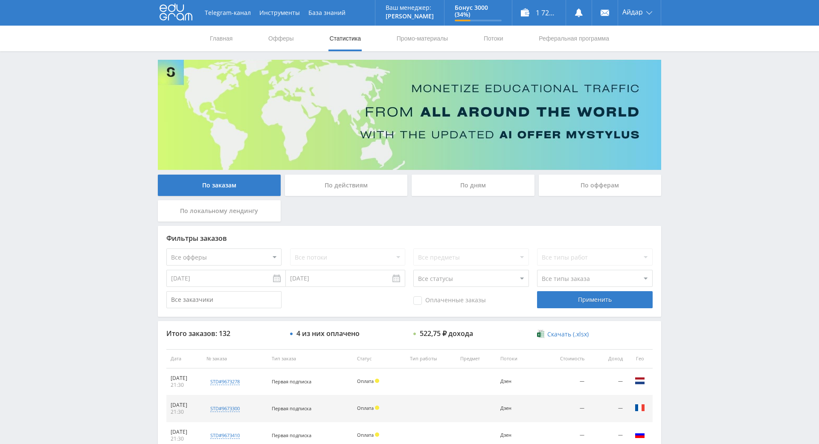
drag, startPoint x: 672, startPoint y: 77, endPoint x: 586, endPoint y: 23, distance: 101.4
